Goal: Information Seeking & Learning: Learn about a topic

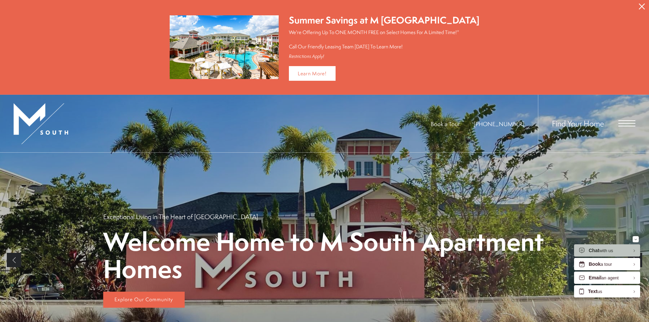
click at [641, 3] on button "Proceed To Website" at bounding box center [641, 6] width 14 height 13
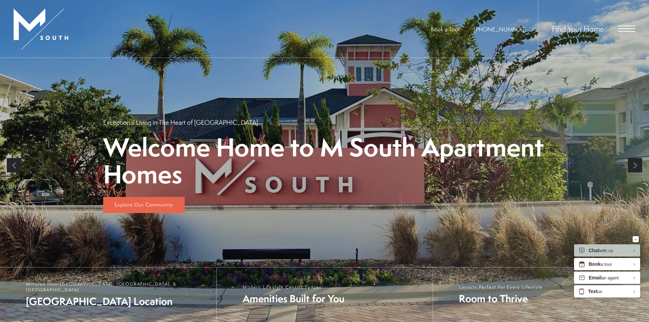
click at [630, 28] on span "Open Menu" at bounding box center [626, 29] width 17 height 6
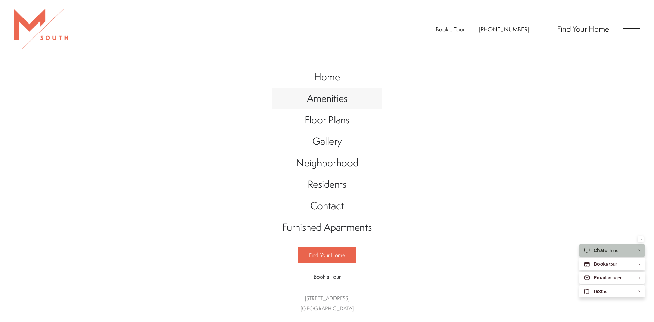
click at [325, 103] on span "Amenities" at bounding box center [327, 98] width 41 height 14
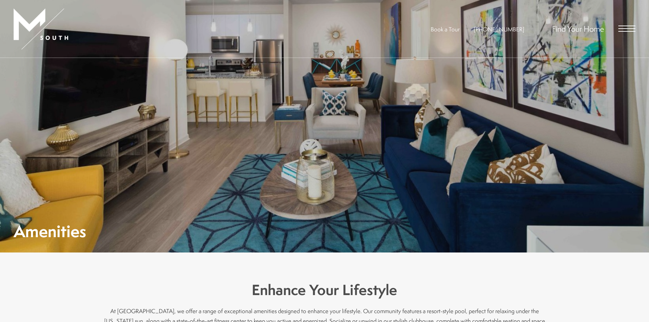
drag, startPoint x: 635, startPoint y: 27, endPoint x: 631, endPoint y: 28, distance: 4.2
click at [634, 28] on div "Book a Tour [PHONE_NUMBER] Find Your Home" at bounding box center [324, 29] width 649 height 58
click at [629, 29] on span "Open Menu" at bounding box center [626, 28] width 17 height 1
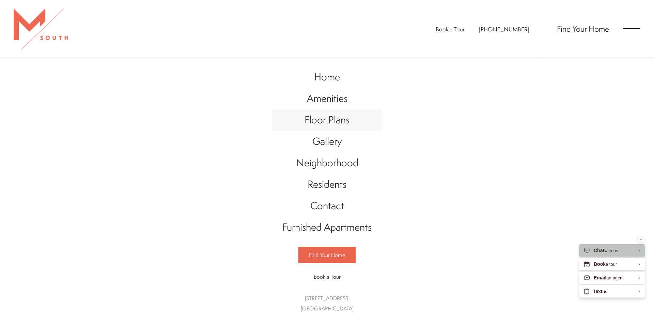
click at [326, 123] on span "Floor Plans" at bounding box center [326, 120] width 45 height 14
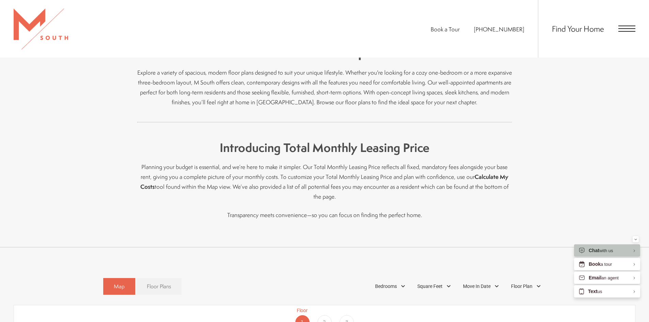
scroll to position [375, 0]
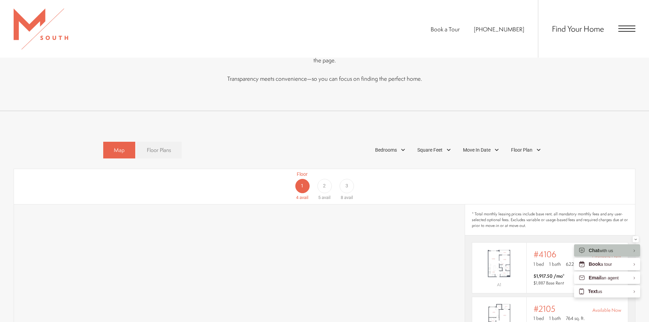
click at [156, 146] on span "Floor Plans" at bounding box center [159, 150] width 24 height 8
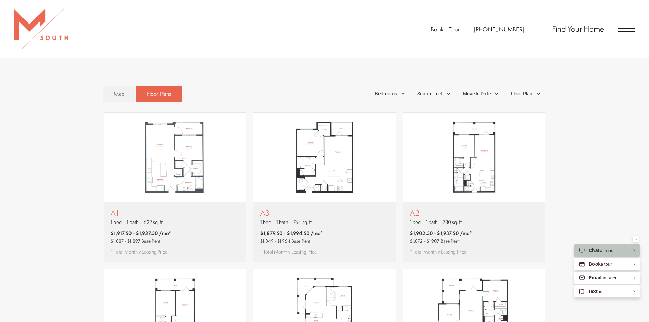
scroll to position [443, 0]
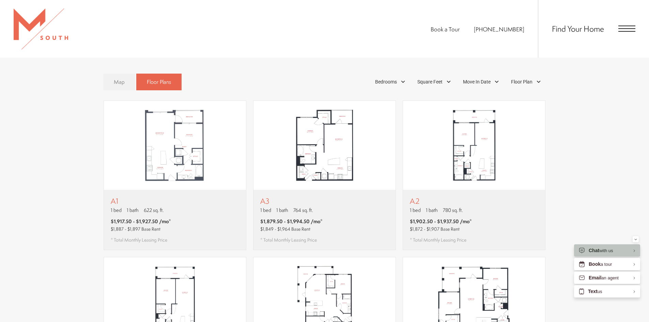
click at [123, 76] on link "Map" at bounding box center [119, 82] width 32 height 17
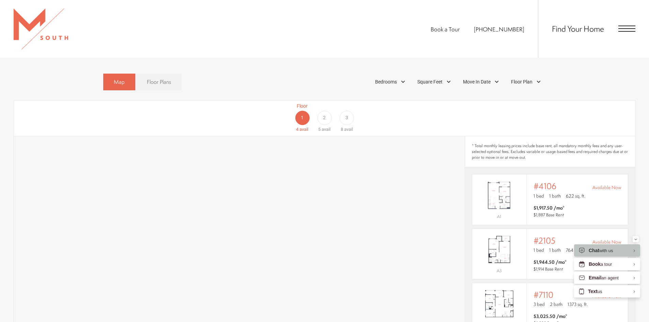
click at [164, 78] on span "Floor Plans" at bounding box center [159, 82] width 24 height 8
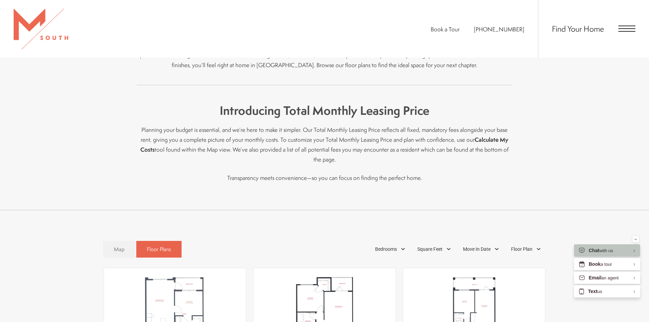
scroll to position [306, 0]
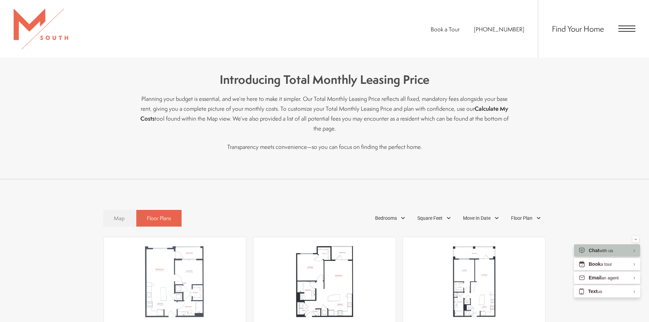
click at [117, 214] on span "Map" at bounding box center [119, 218] width 11 height 8
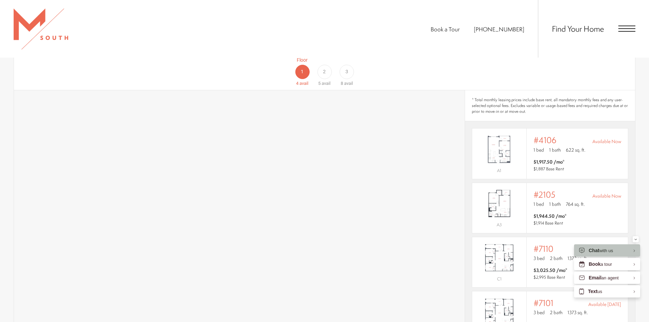
scroll to position [477, 0]
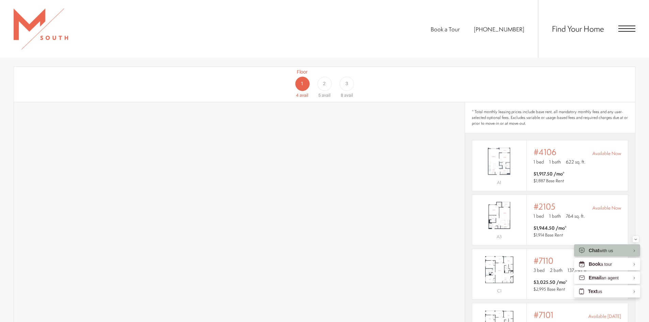
click at [353, 77] on div "3" at bounding box center [346, 84] width 14 height 14
click at [333, 73] on div "Floor 2 5 avail" at bounding box center [324, 83] width 22 height 30
